Goal: Find specific fact: Find specific fact

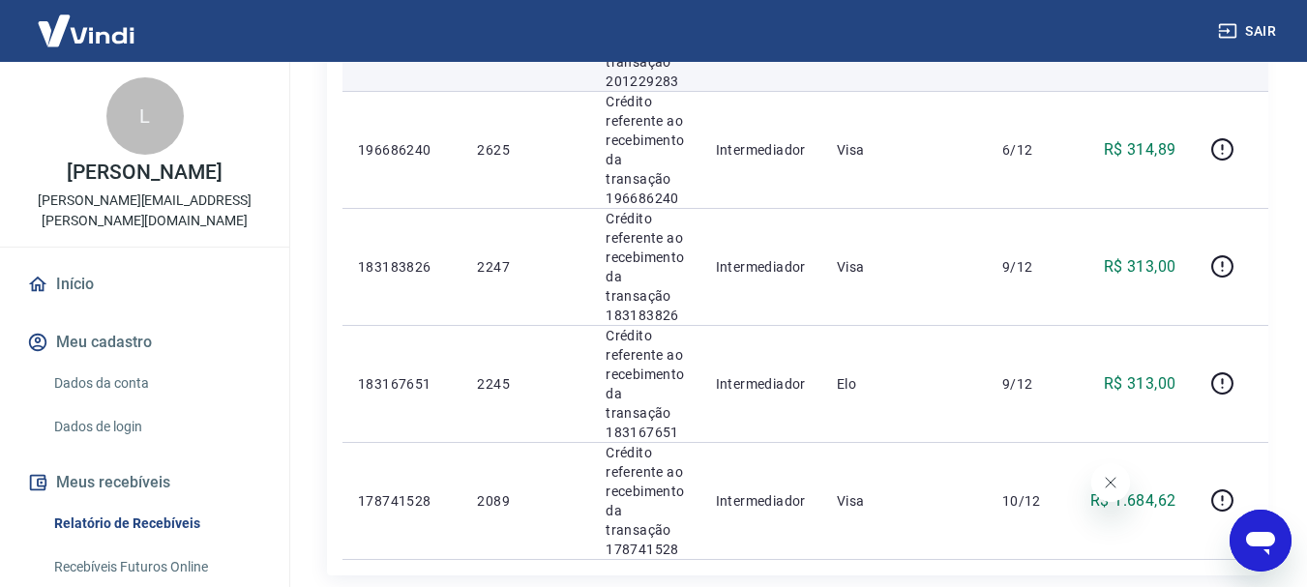
scroll to position [2322, 0]
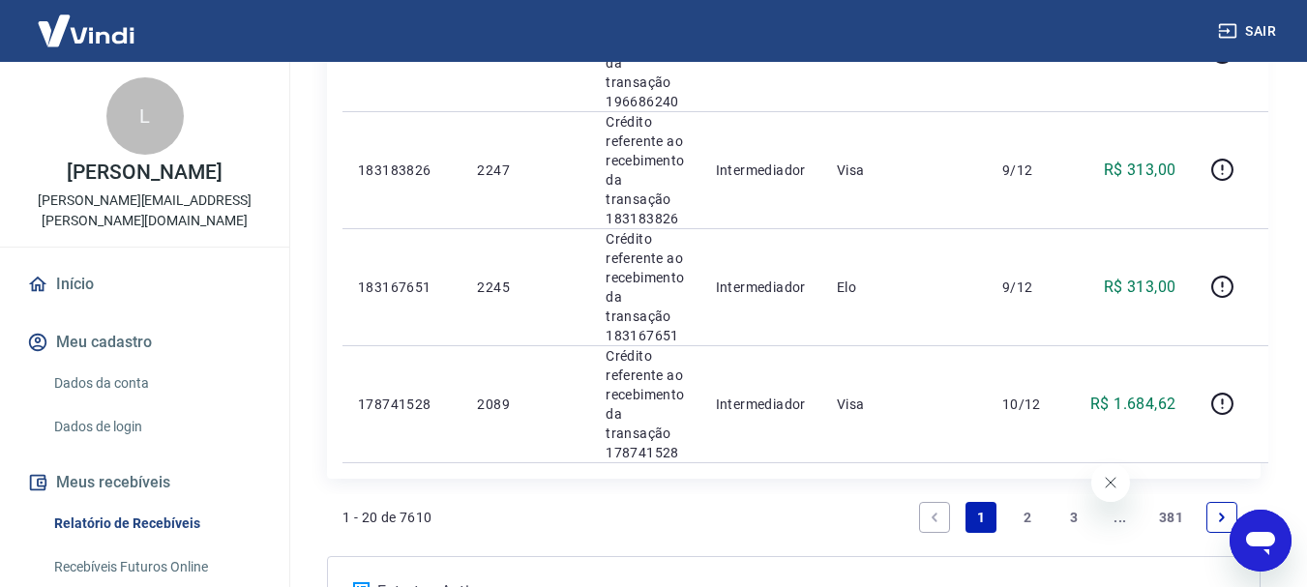
click at [1023, 517] on link "2" at bounding box center [1027, 517] width 31 height 31
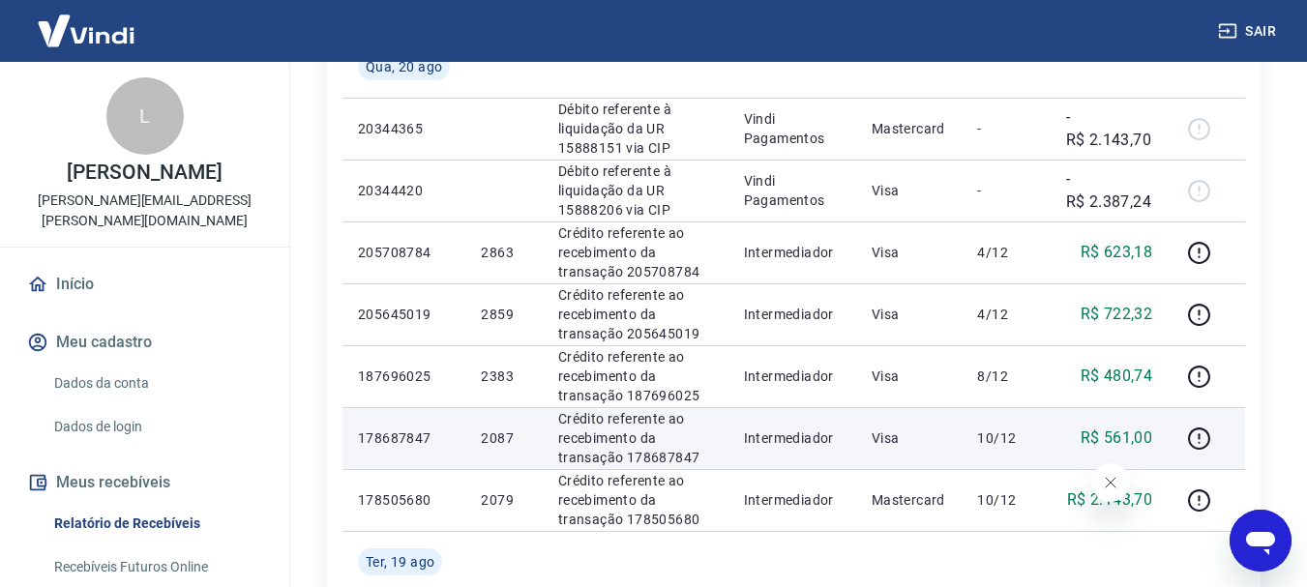
scroll to position [581, 0]
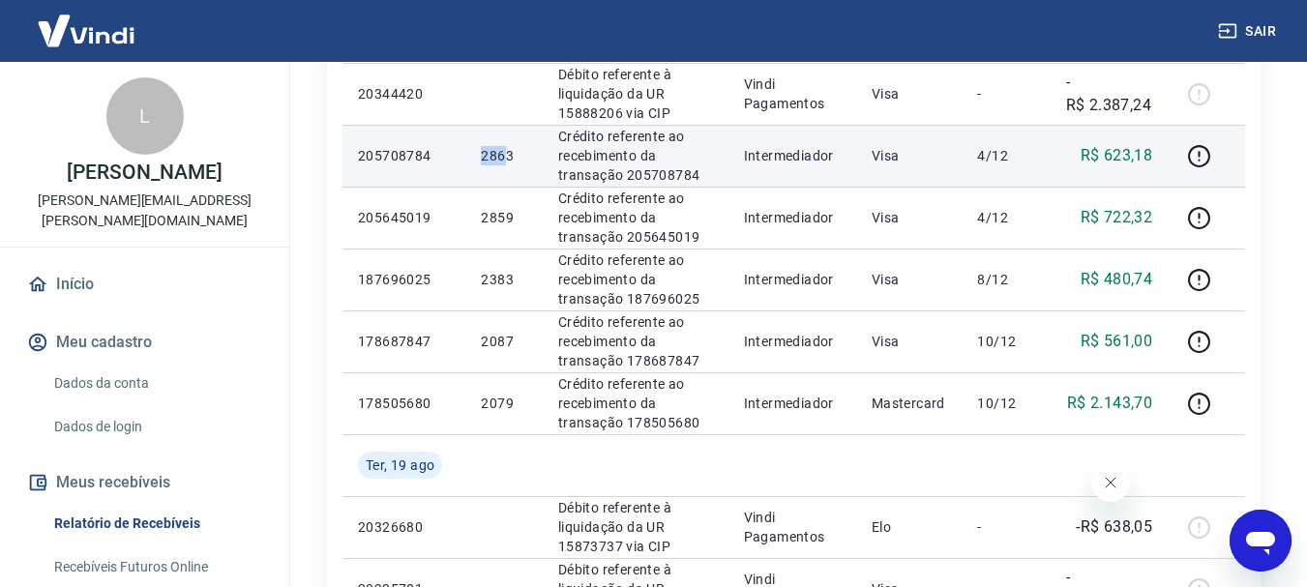
drag, startPoint x: 508, startPoint y: 153, endPoint x: 479, endPoint y: 153, distance: 29.0
click at [479, 153] on td "2863" at bounding box center [503, 156] width 76 height 62
drag, startPoint x: 511, startPoint y: 154, endPoint x: 472, endPoint y: 151, distance: 38.8
click at [472, 151] on td "2863" at bounding box center [503, 156] width 76 height 62
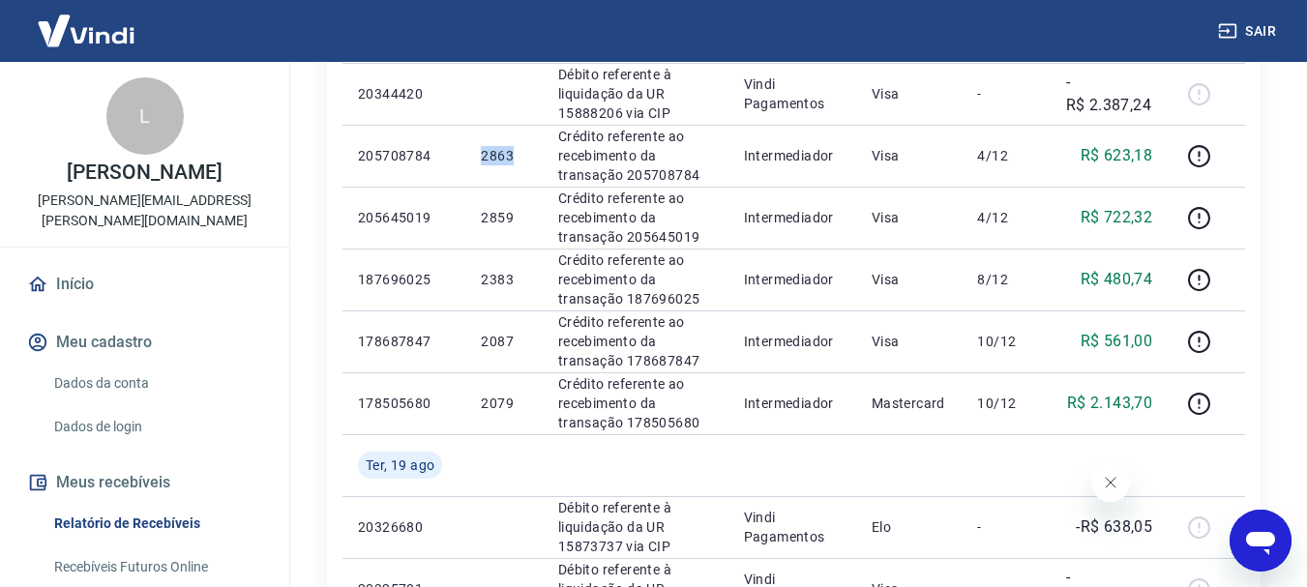
copy p "2863"
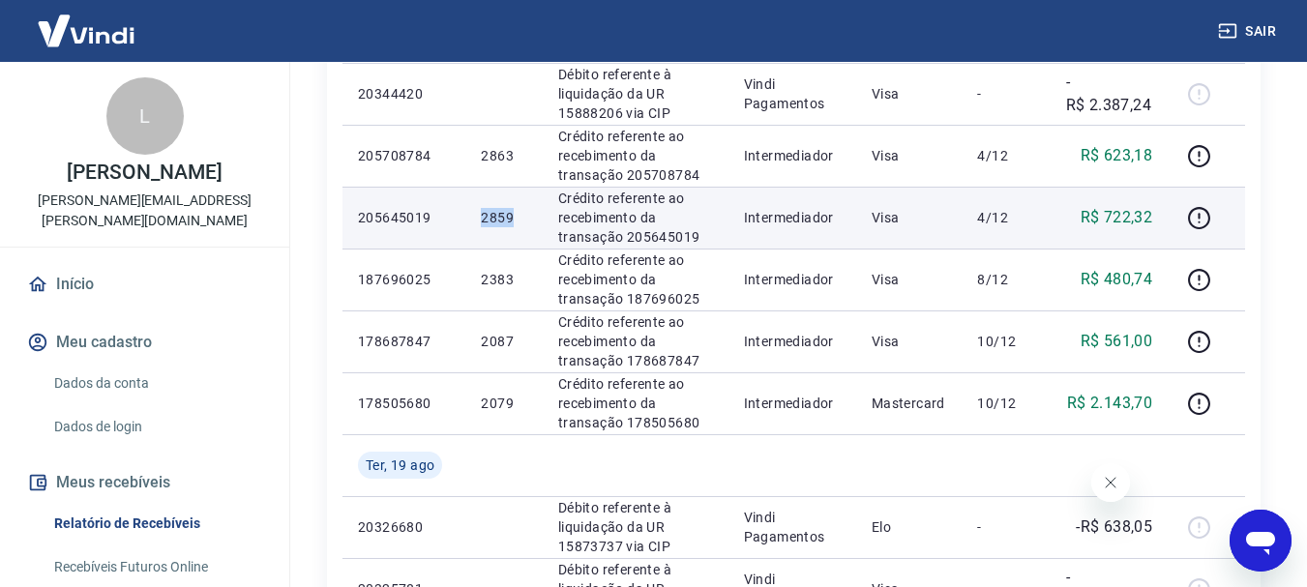
drag, startPoint x: 522, startPoint y: 212, endPoint x: 479, endPoint y: 218, distance: 43.0
click at [477, 218] on td "2859" at bounding box center [503, 218] width 76 height 62
copy p "2859"
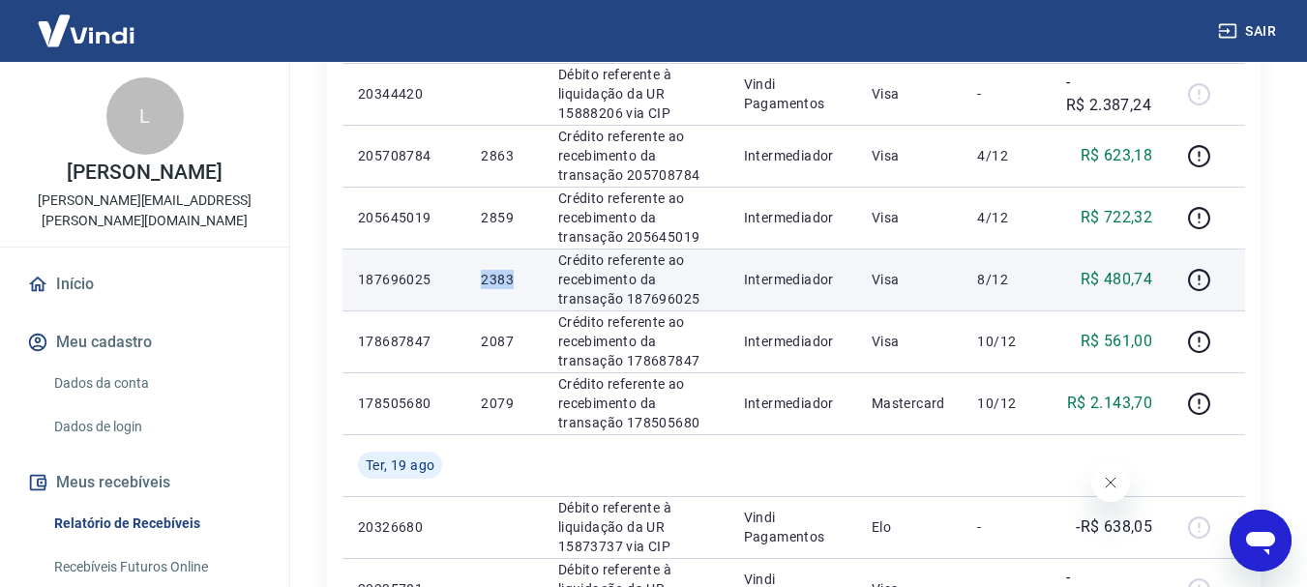
drag, startPoint x: 514, startPoint y: 279, endPoint x: 483, endPoint y: 280, distance: 31.0
click at [483, 280] on p "2383" at bounding box center [503, 279] width 45 height 19
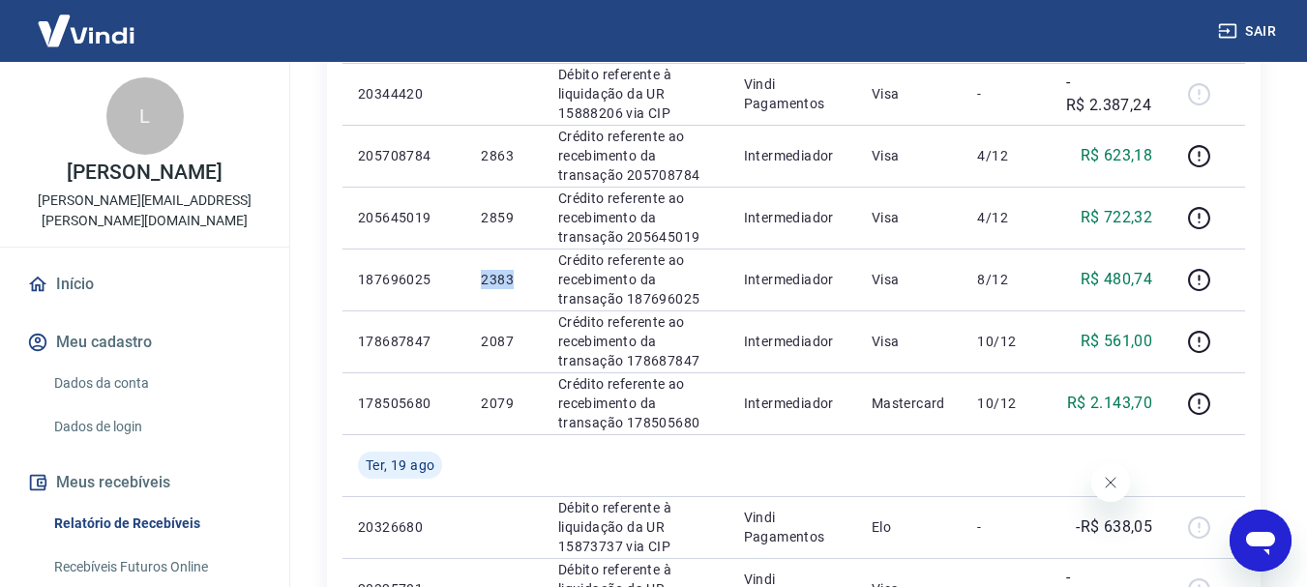
copy p "2383"
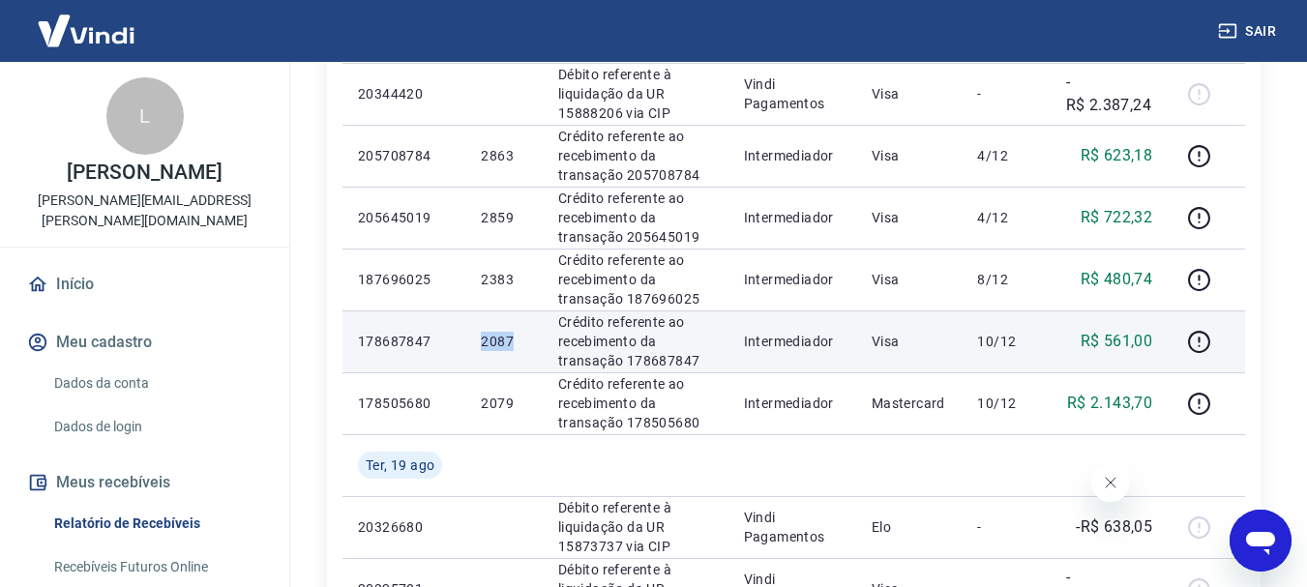
drag, startPoint x: 517, startPoint y: 341, endPoint x: 479, endPoint y: 349, distance: 38.7
click at [479, 349] on td "2087" at bounding box center [503, 342] width 76 height 62
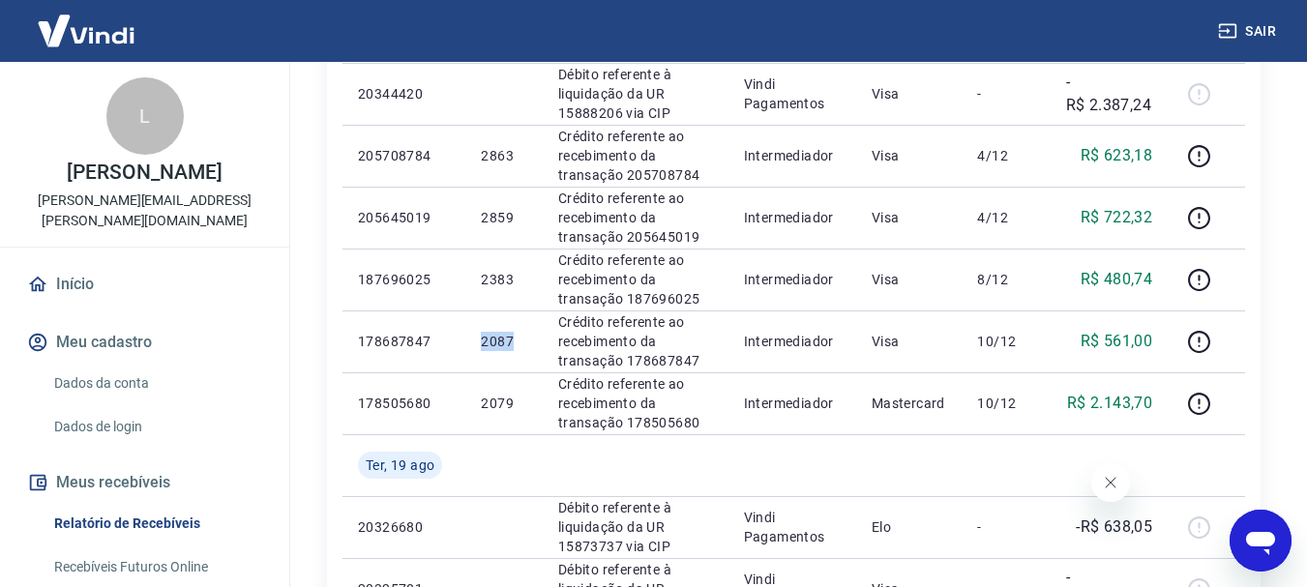
copy p "2087"
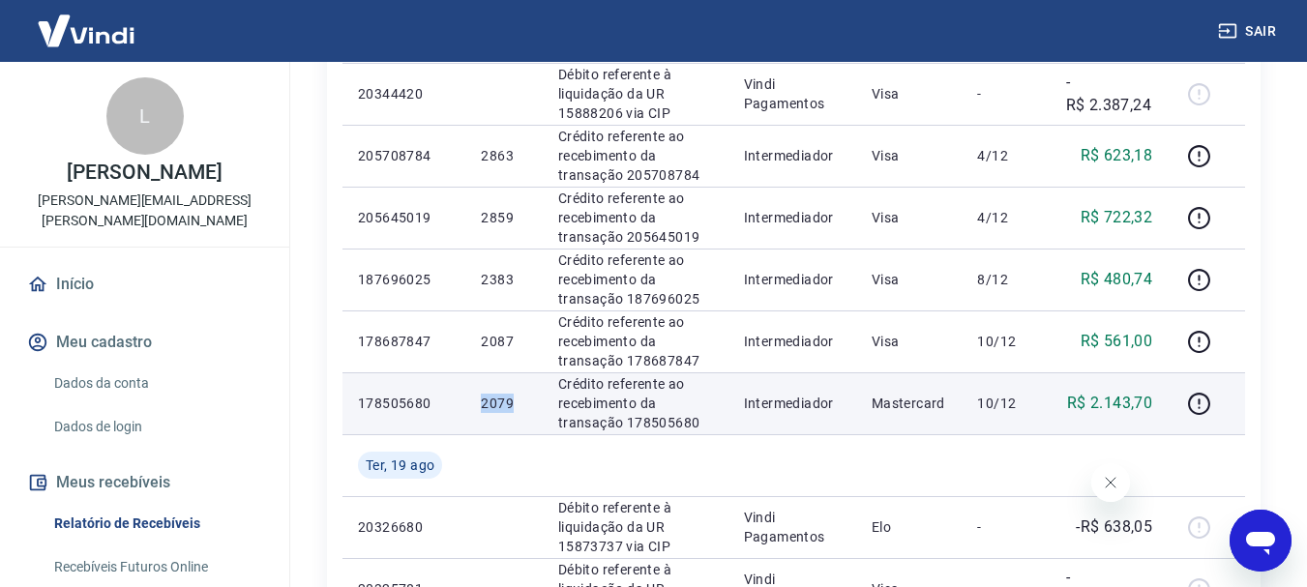
drag, startPoint x: 513, startPoint y: 405, endPoint x: 477, endPoint y: 402, distance: 35.9
click at [477, 402] on td "2079" at bounding box center [503, 404] width 76 height 62
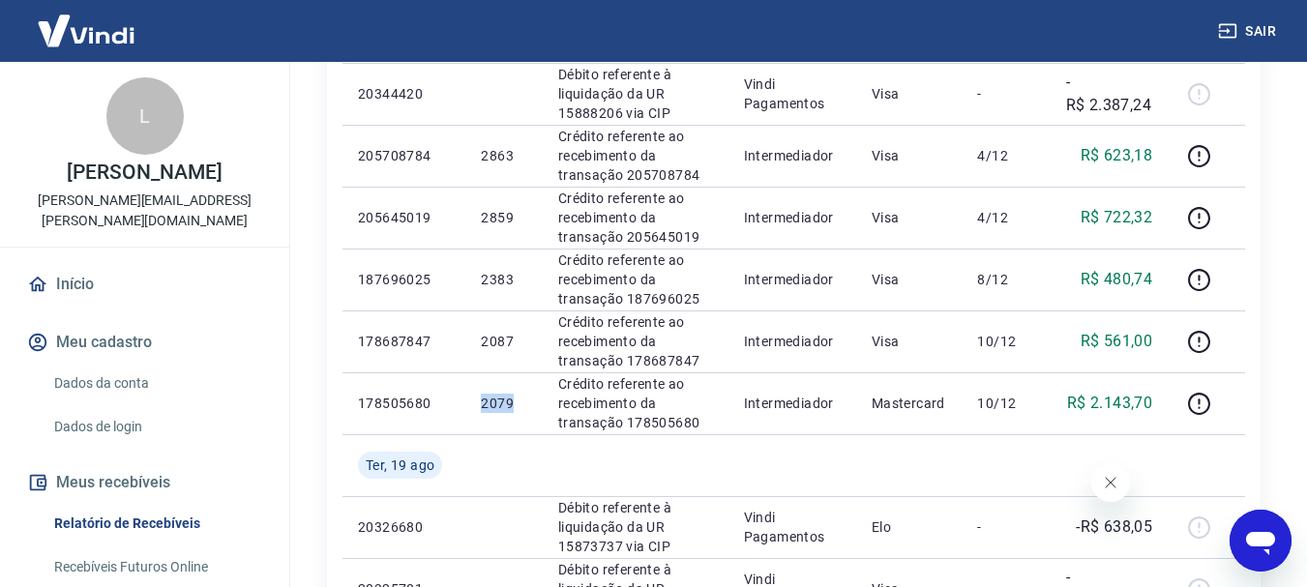
copy p "2079"
